Goal: Information Seeking & Learning: Learn about a topic

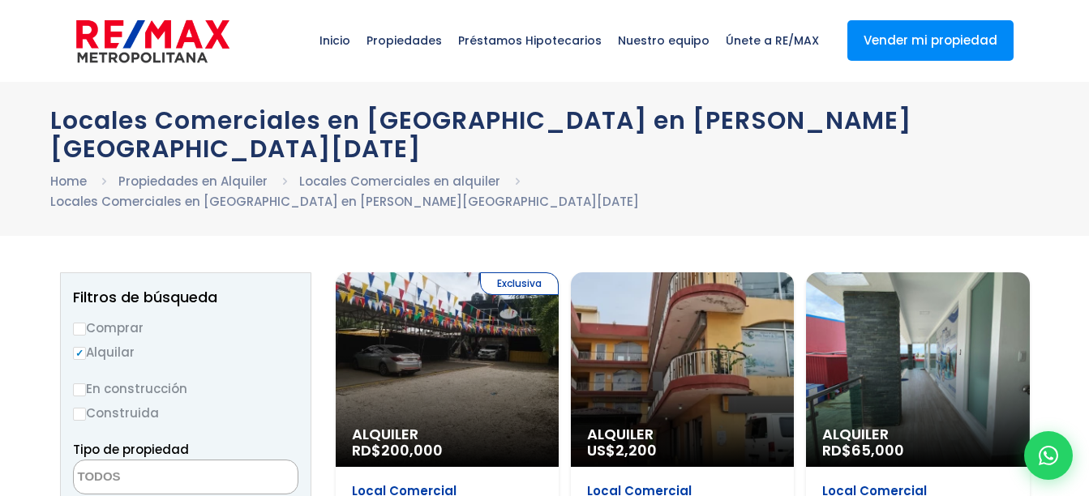
select select
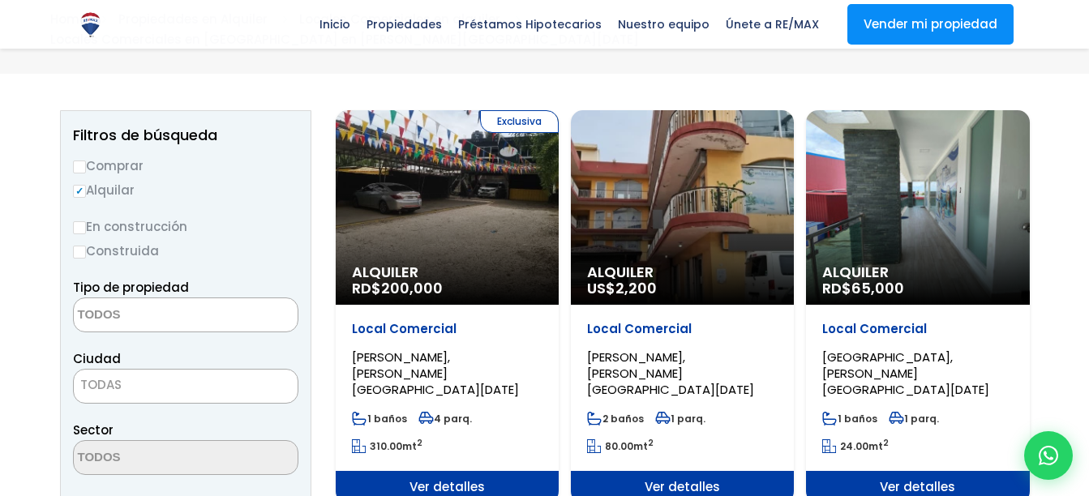
scroll to position [162, 0]
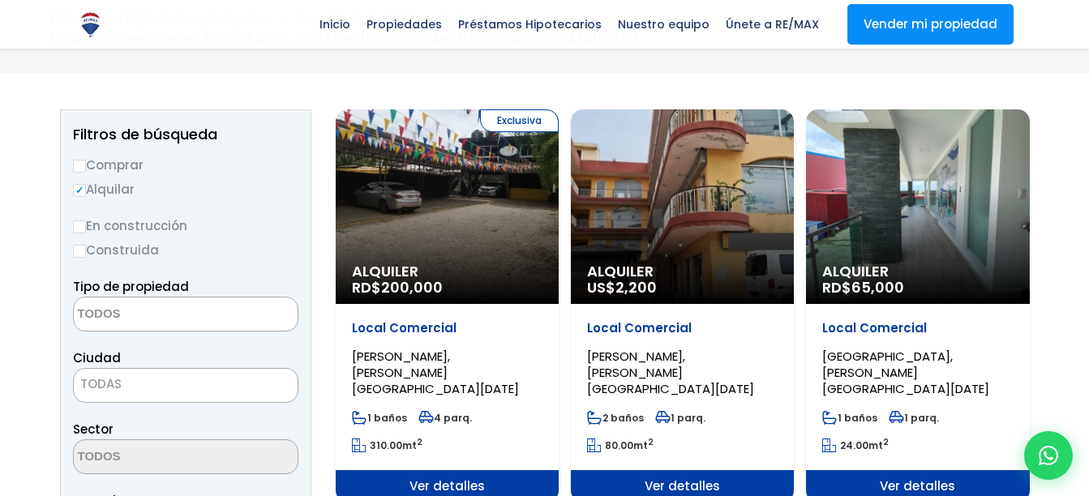
click at [444, 348] on span "[PERSON_NAME], [PERSON_NAME][GEOGRAPHIC_DATA][DATE]" at bounding box center [435, 372] width 167 height 49
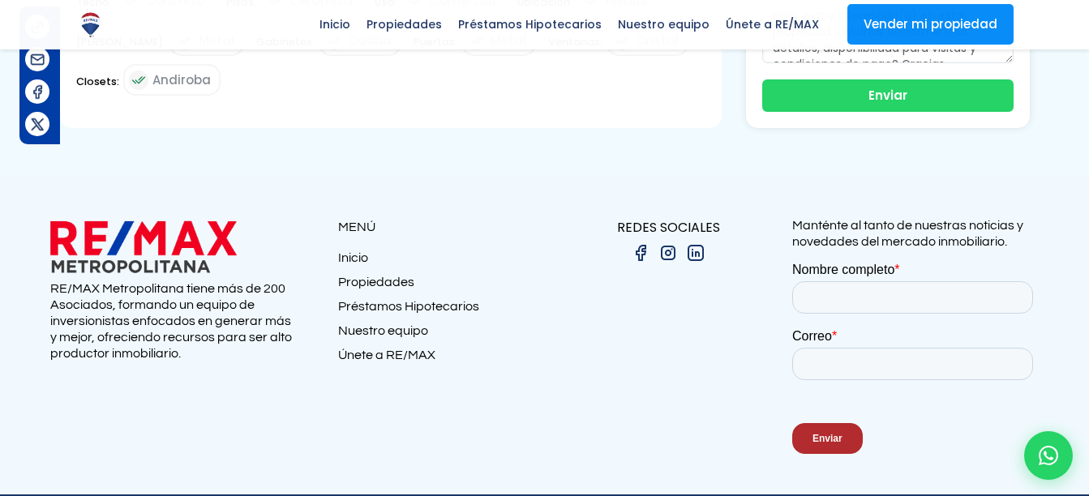
scroll to position [1070, 0]
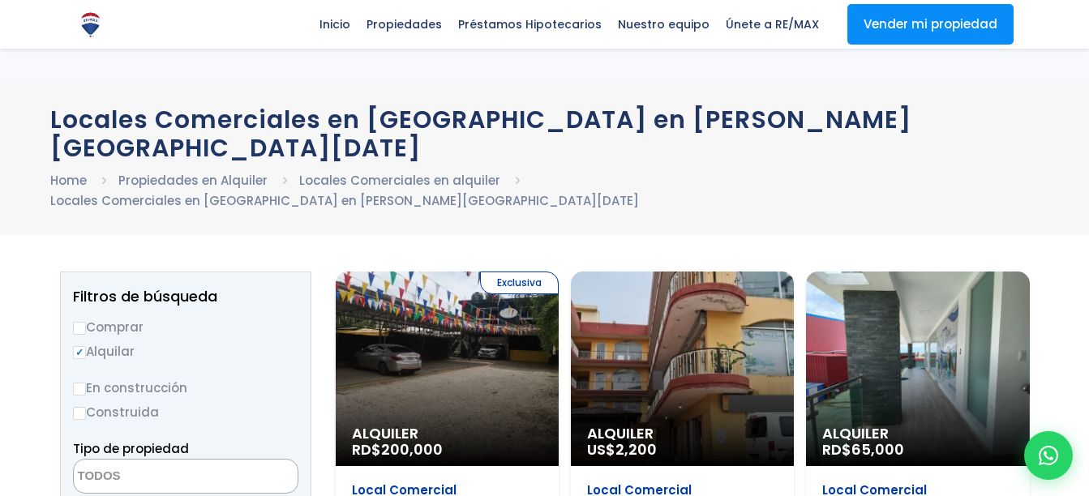
select select
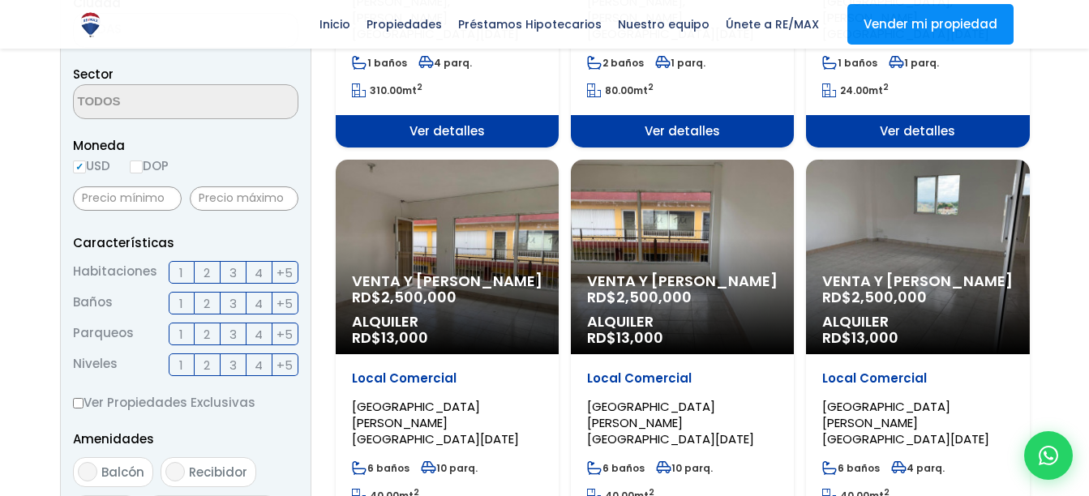
scroll to position [519, 0]
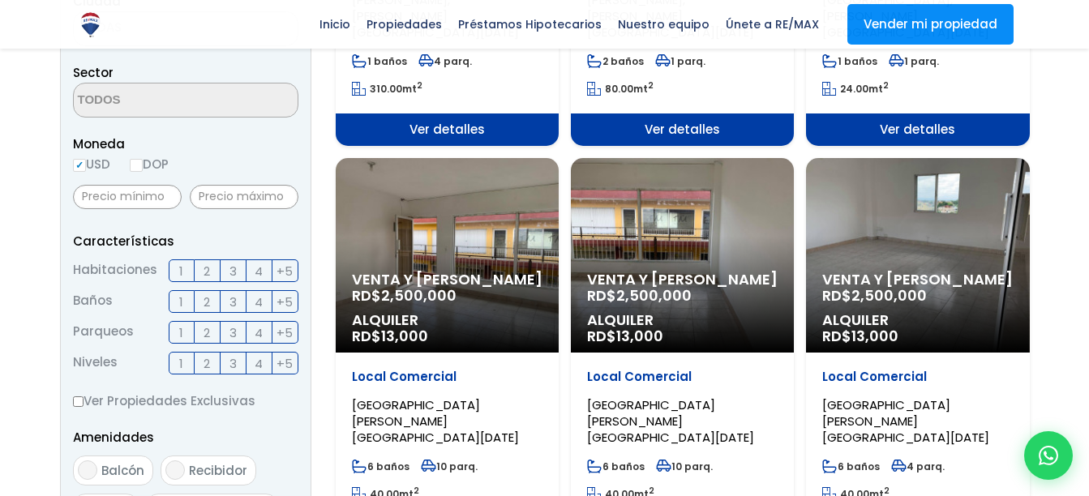
click at [427, 41] on span "[GEOGRAPHIC_DATA][PERSON_NAME][GEOGRAPHIC_DATA][DATE]" at bounding box center [435, 15] width 167 height 49
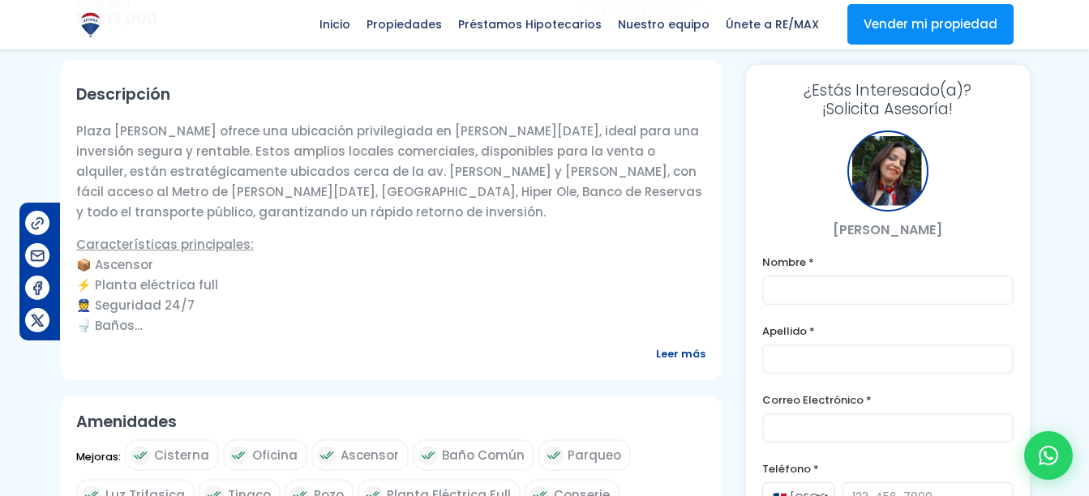
scroll to position [551, 0]
